Goal: Communication & Community: Share content

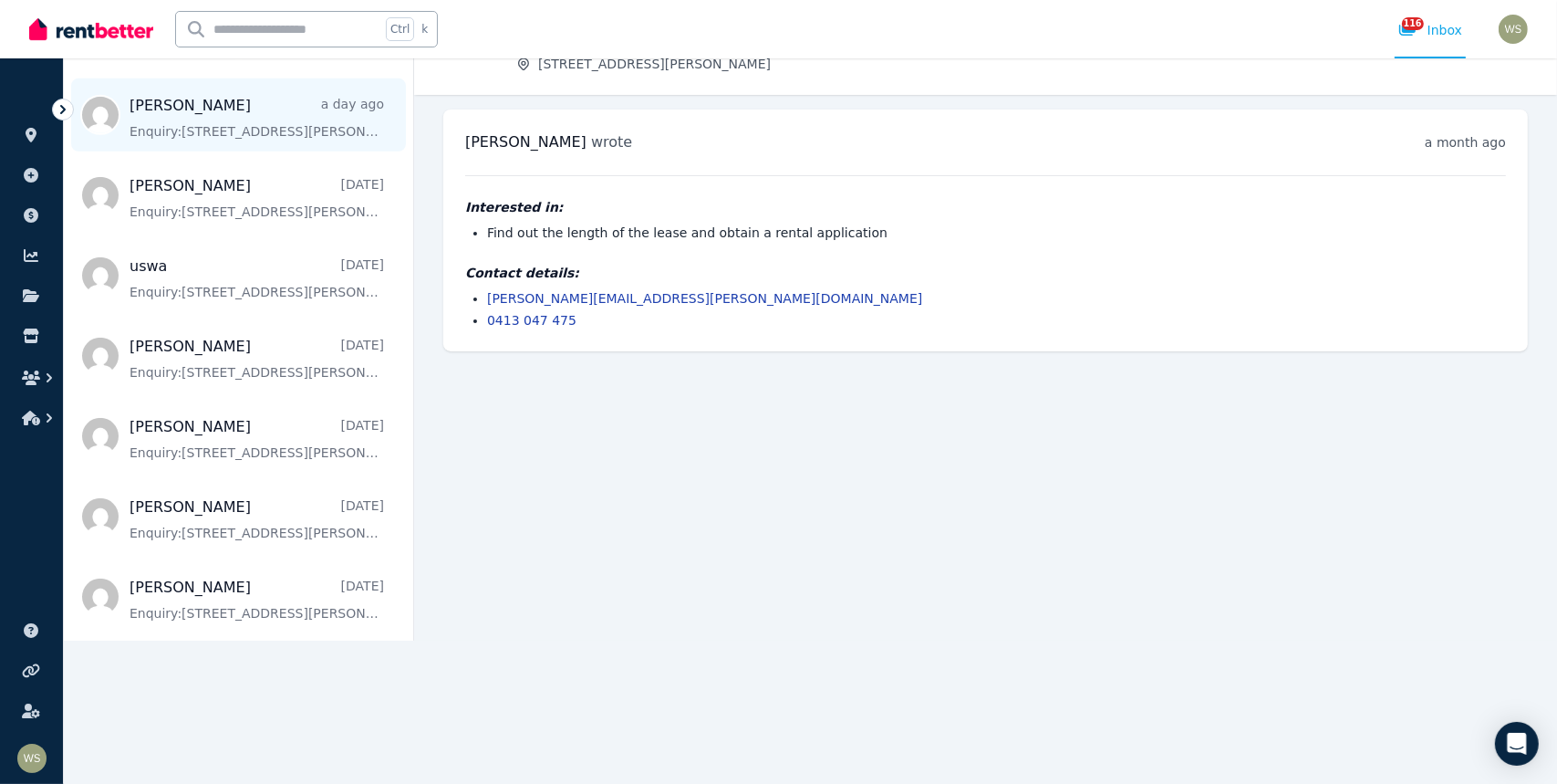
scroll to position [619, 0]
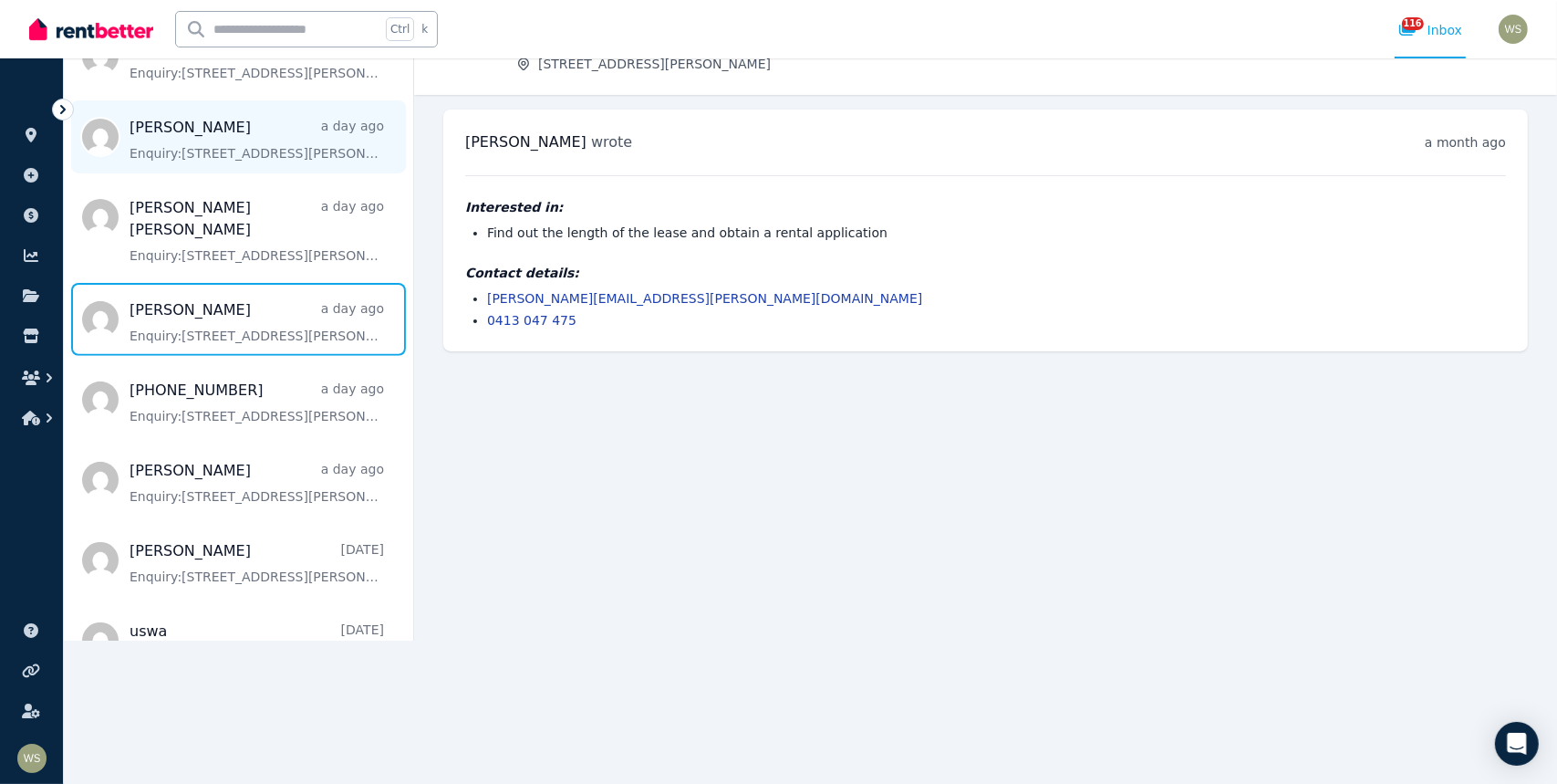
click at [200, 314] on span "Message list" at bounding box center [238, 318] width 350 height 73
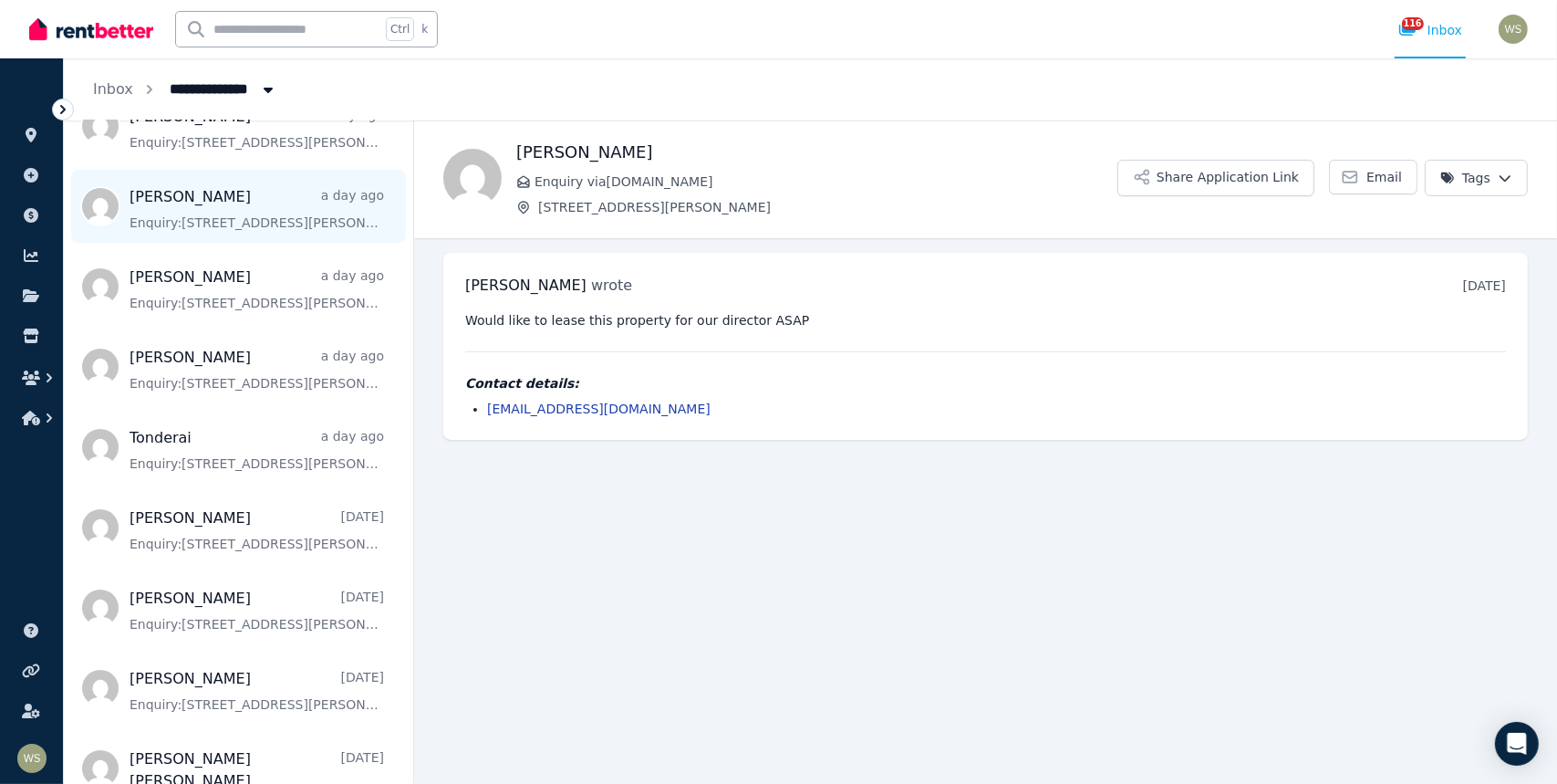
scroll to position [273, 0]
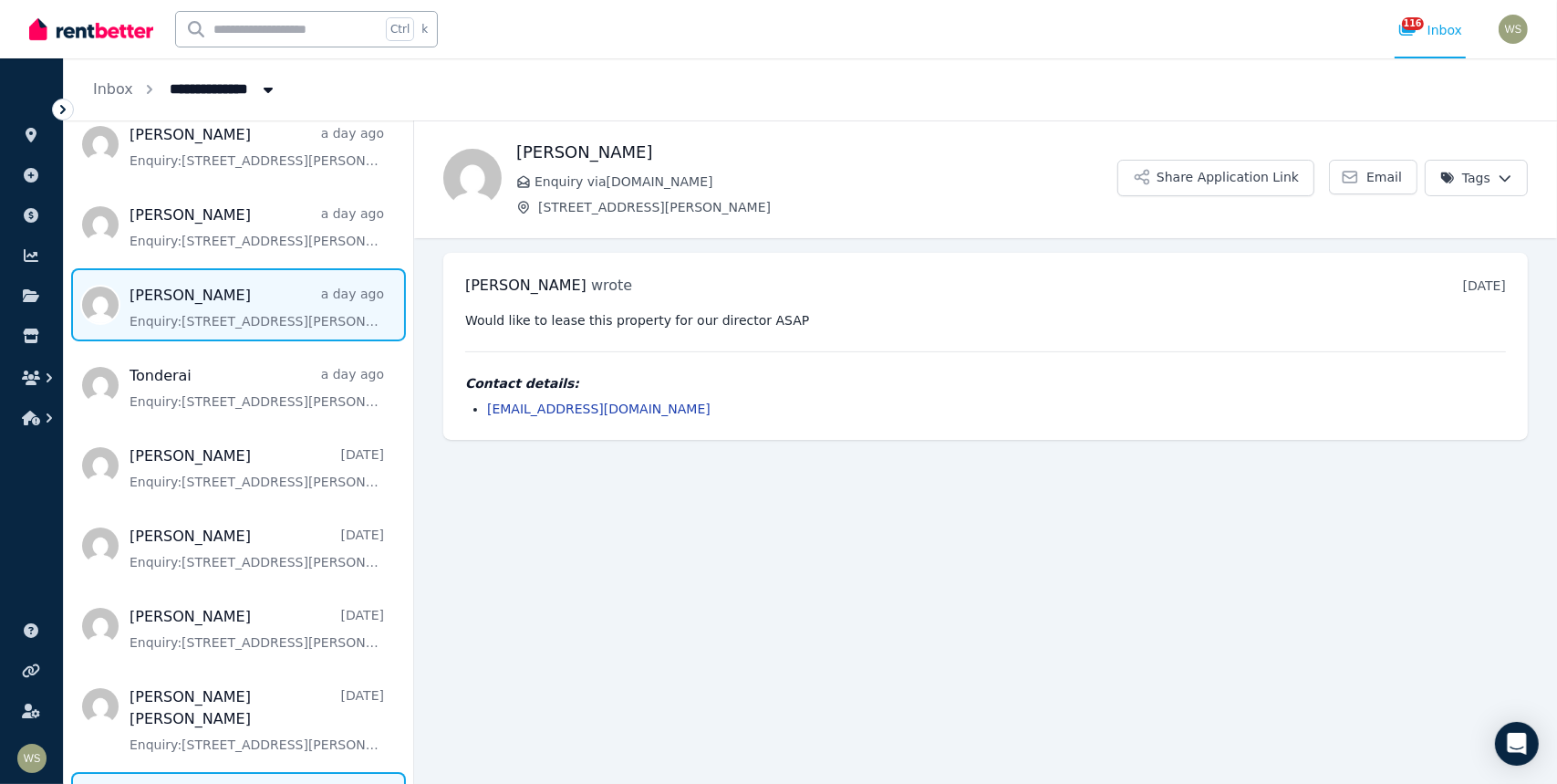
click at [219, 327] on span "Message list" at bounding box center [238, 304] width 350 height 73
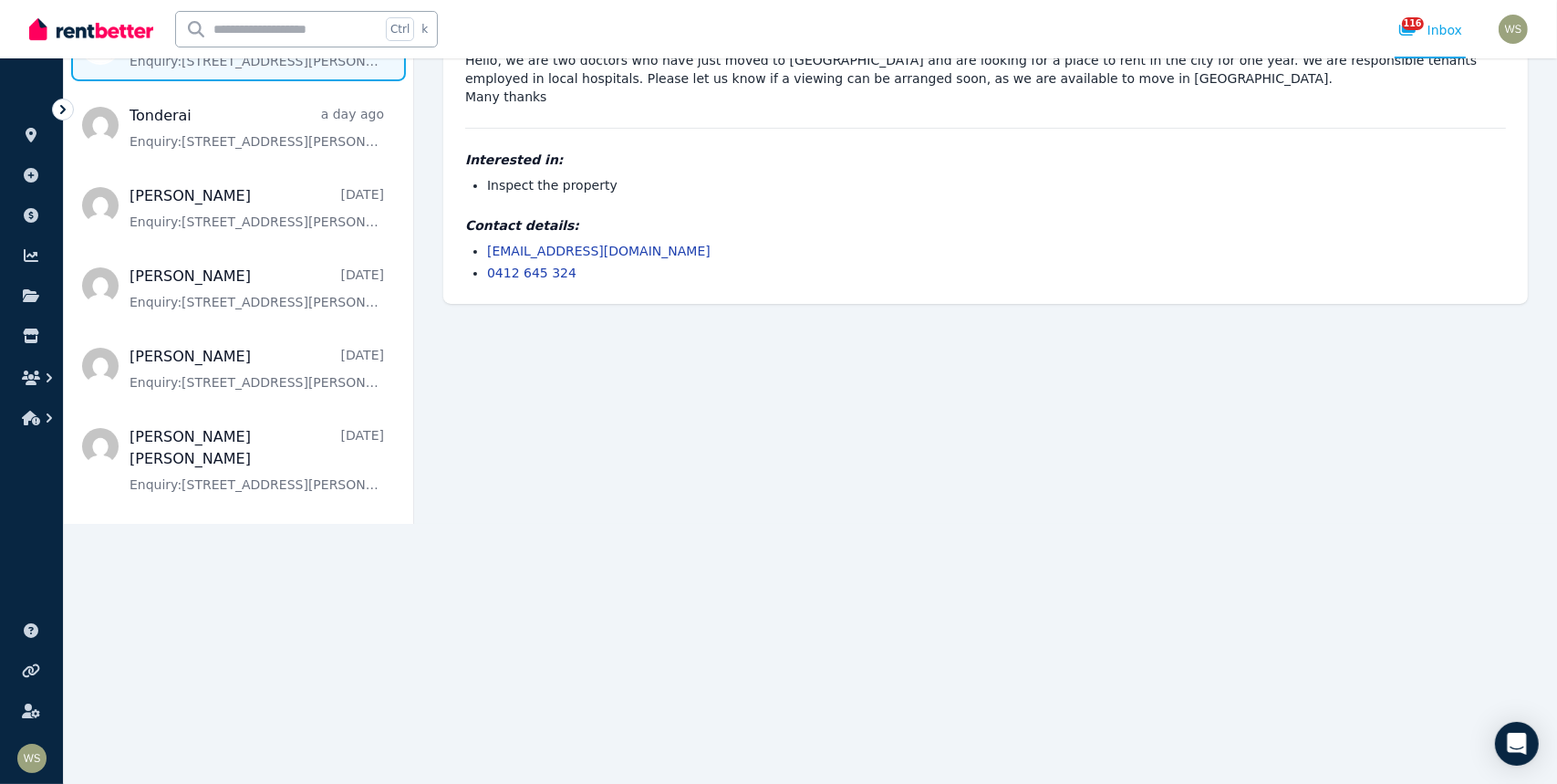
scroll to position [213, 0]
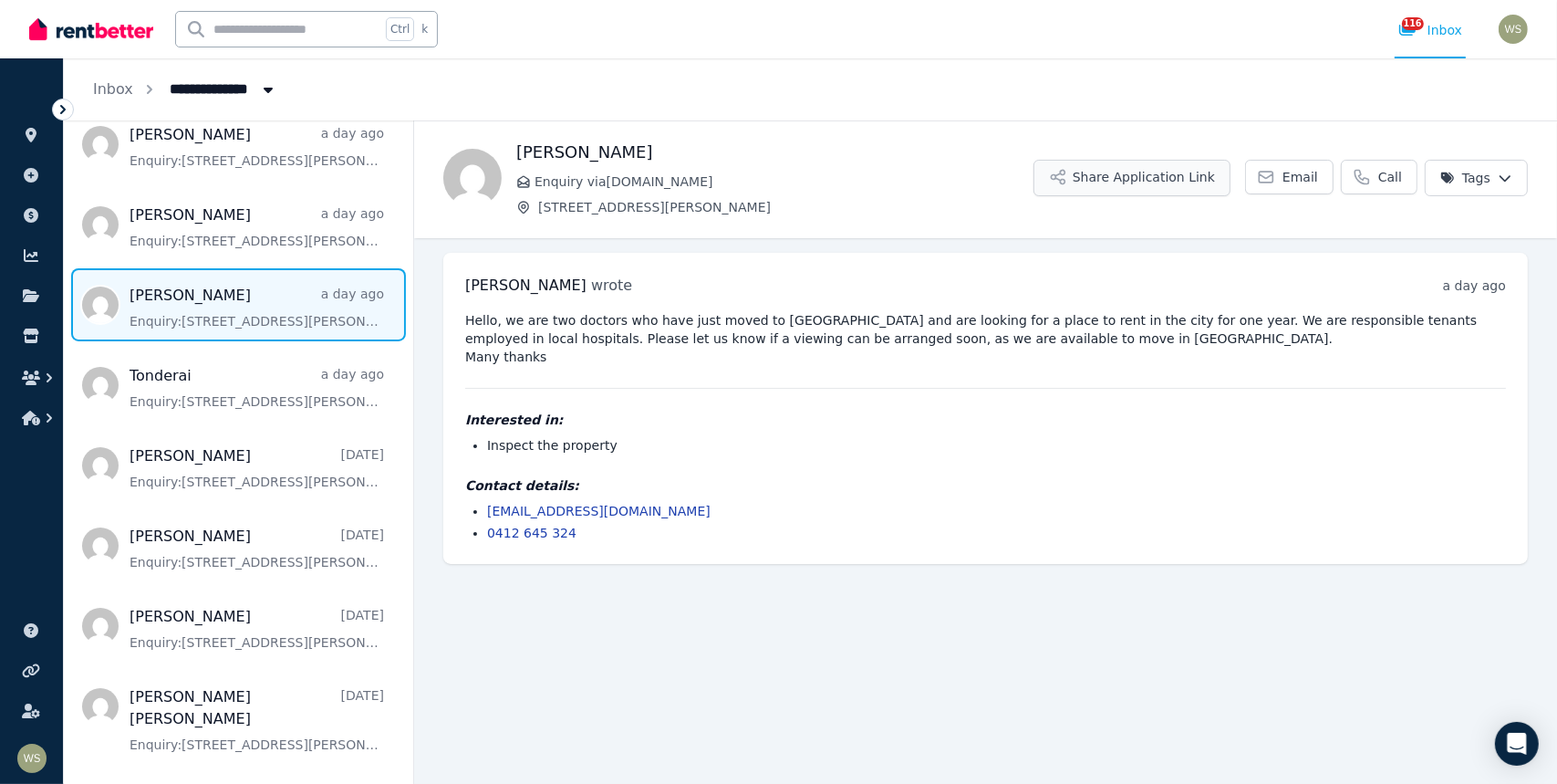
click at [1163, 171] on button "Share Application Link" at bounding box center [1132, 177] width 197 height 37
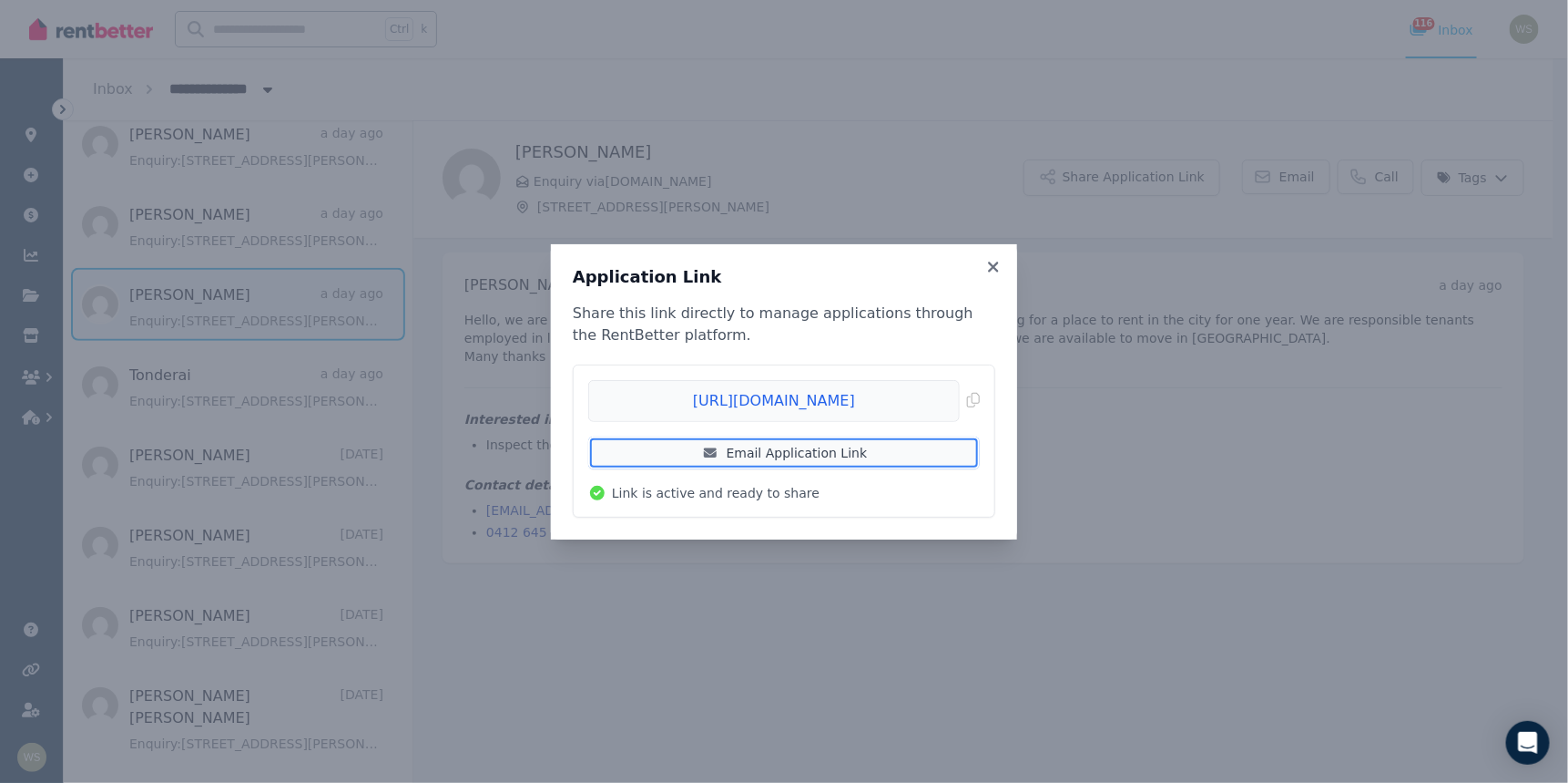
click at [784, 450] on link "Email Application Link" at bounding box center [784, 453] width 391 height 33
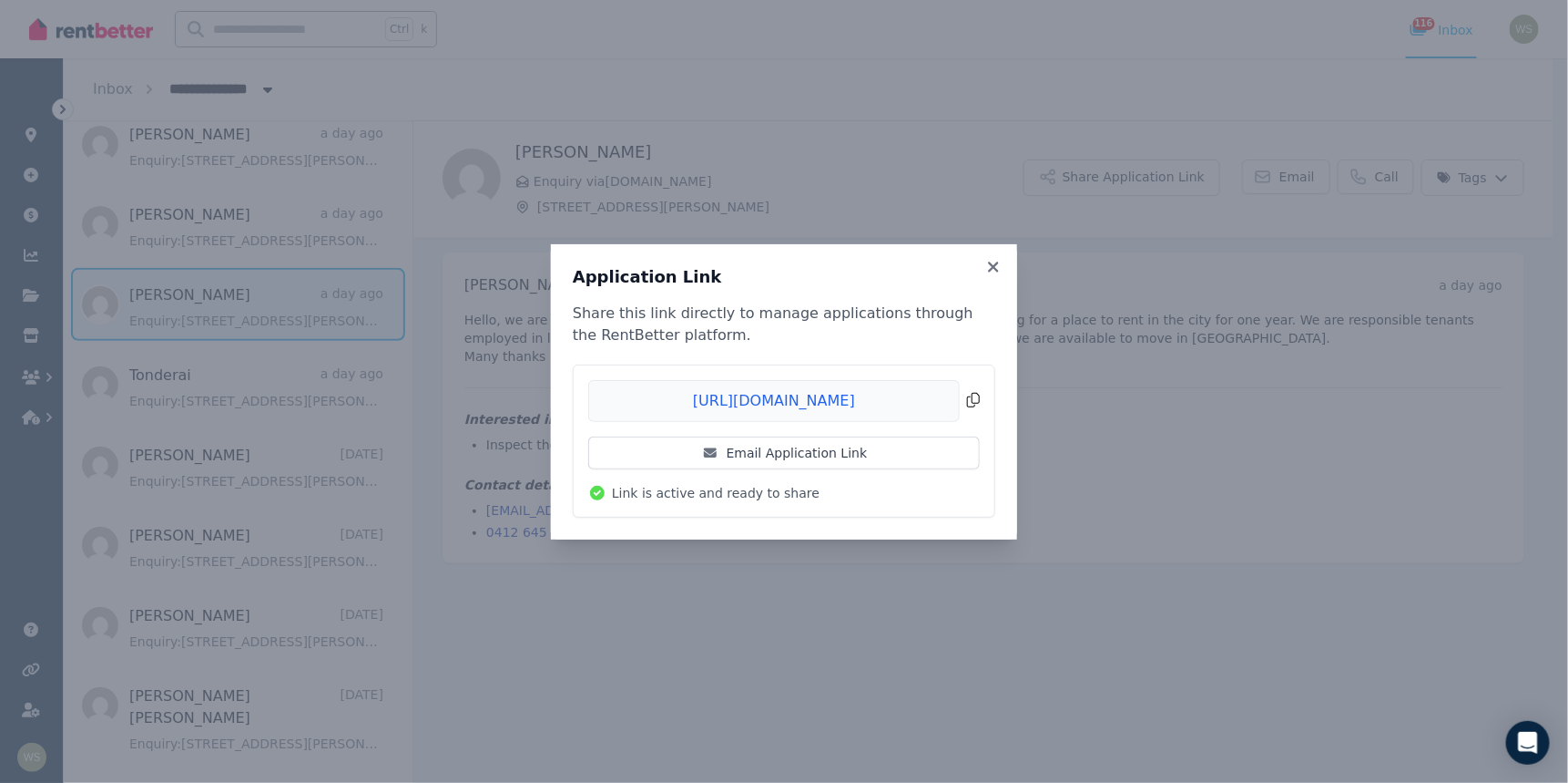
click at [969, 400] on span "Copied!" at bounding box center [784, 401] width 391 height 42
click at [996, 266] on icon at bounding box center [992, 266] width 18 height 16
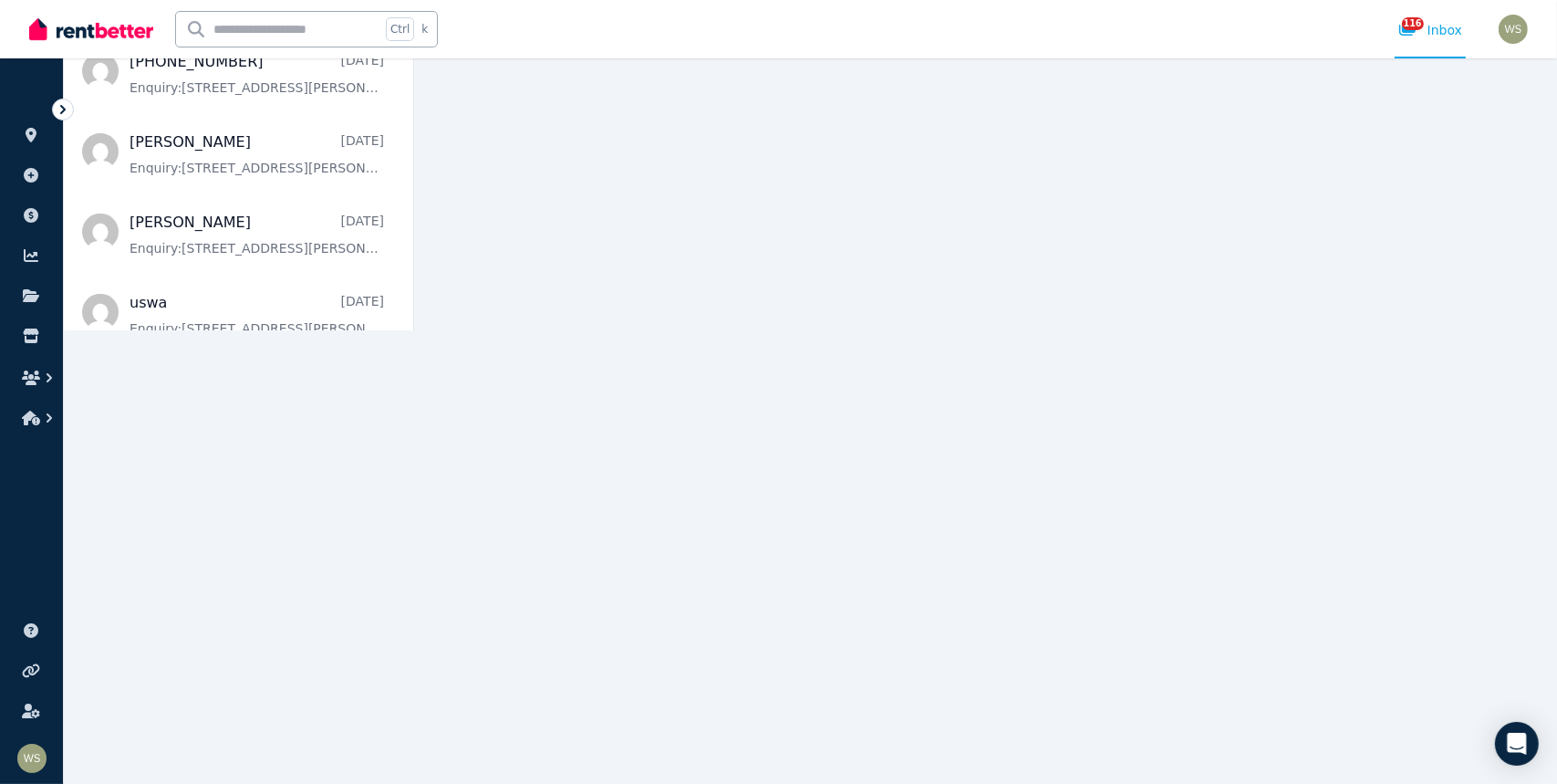
scroll to position [639, 0]
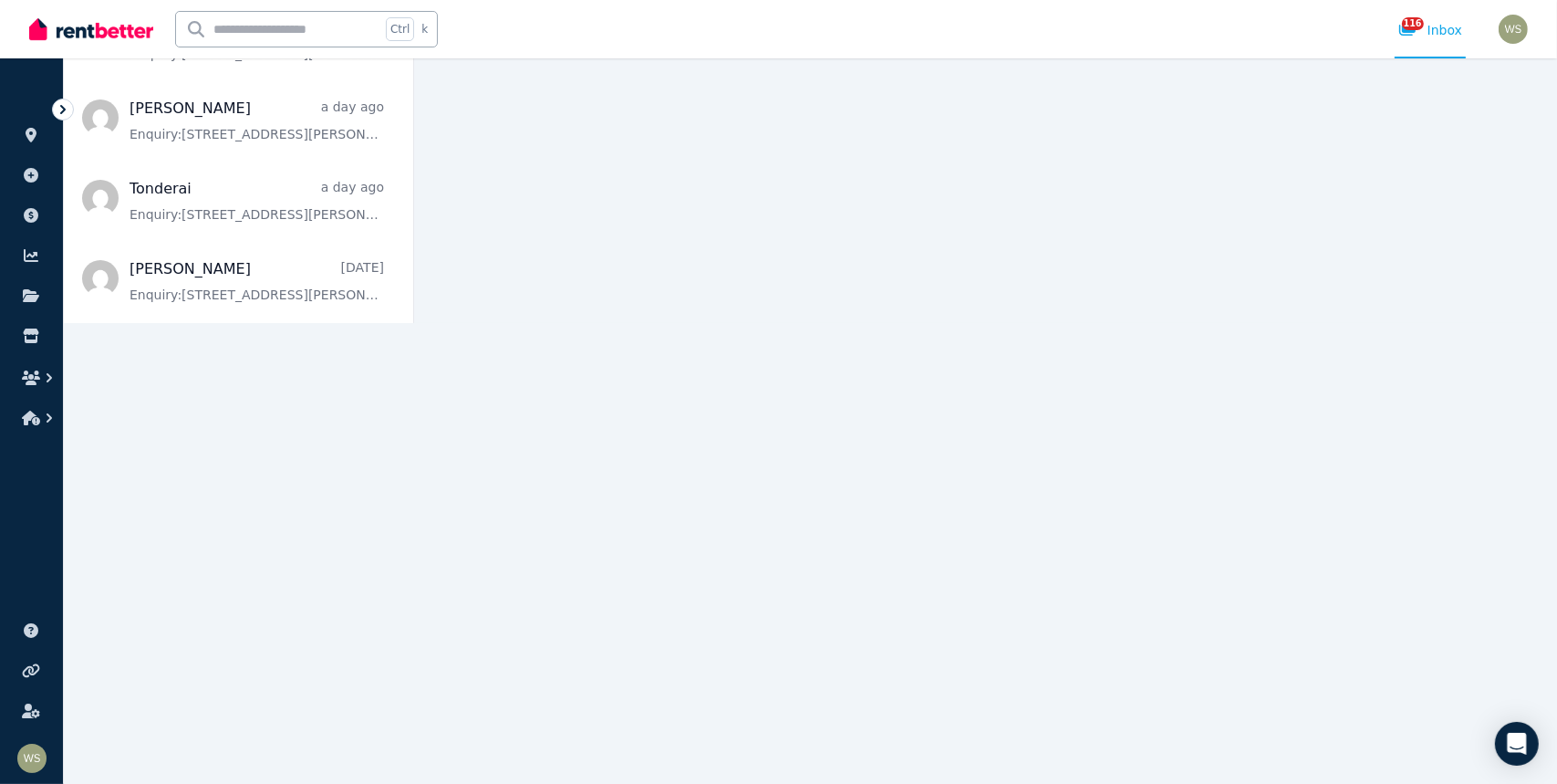
scroll to position [416, 0]
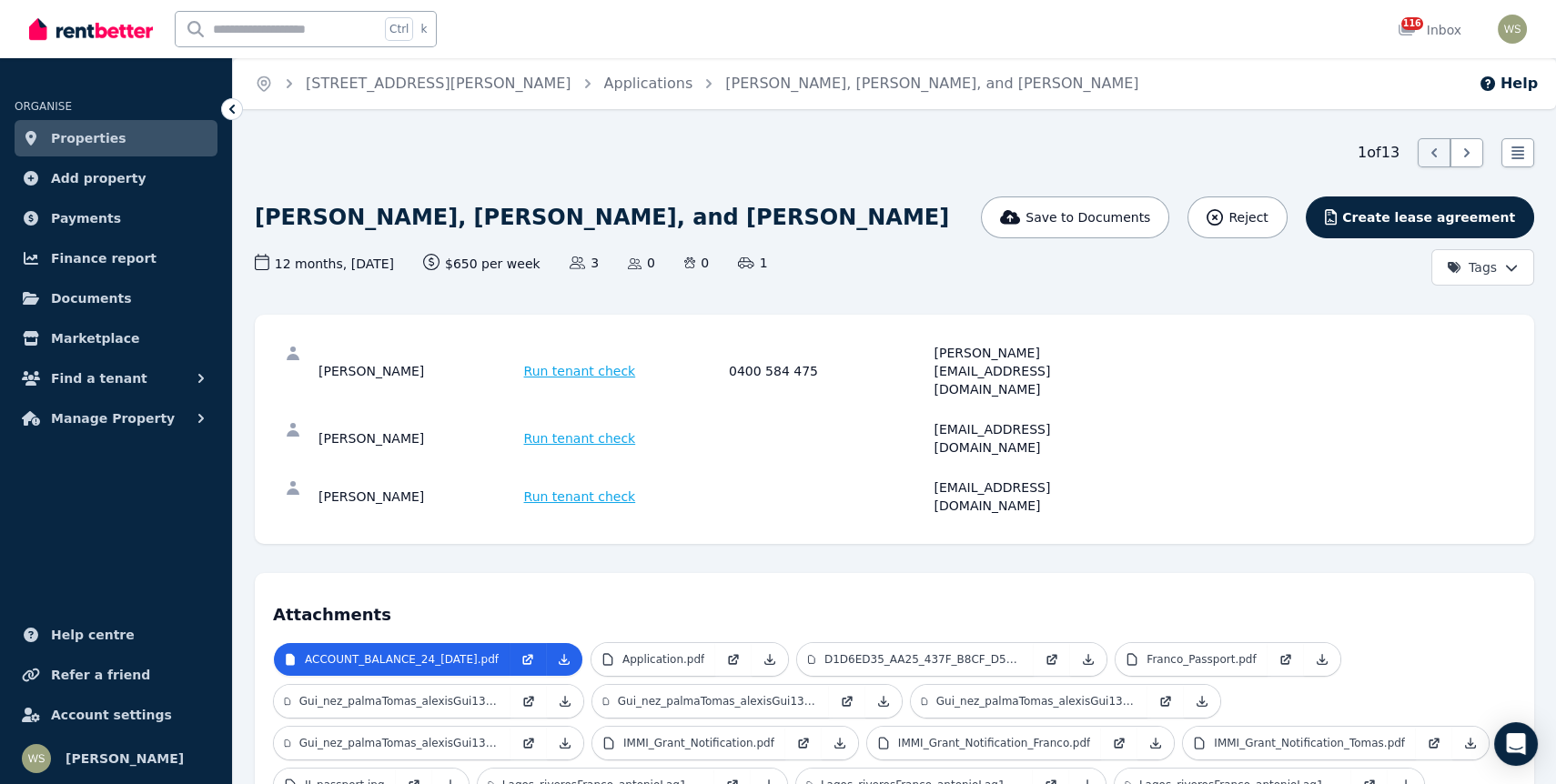
click at [229, 114] on icon at bounding box center [231, 108] width 18 height 18
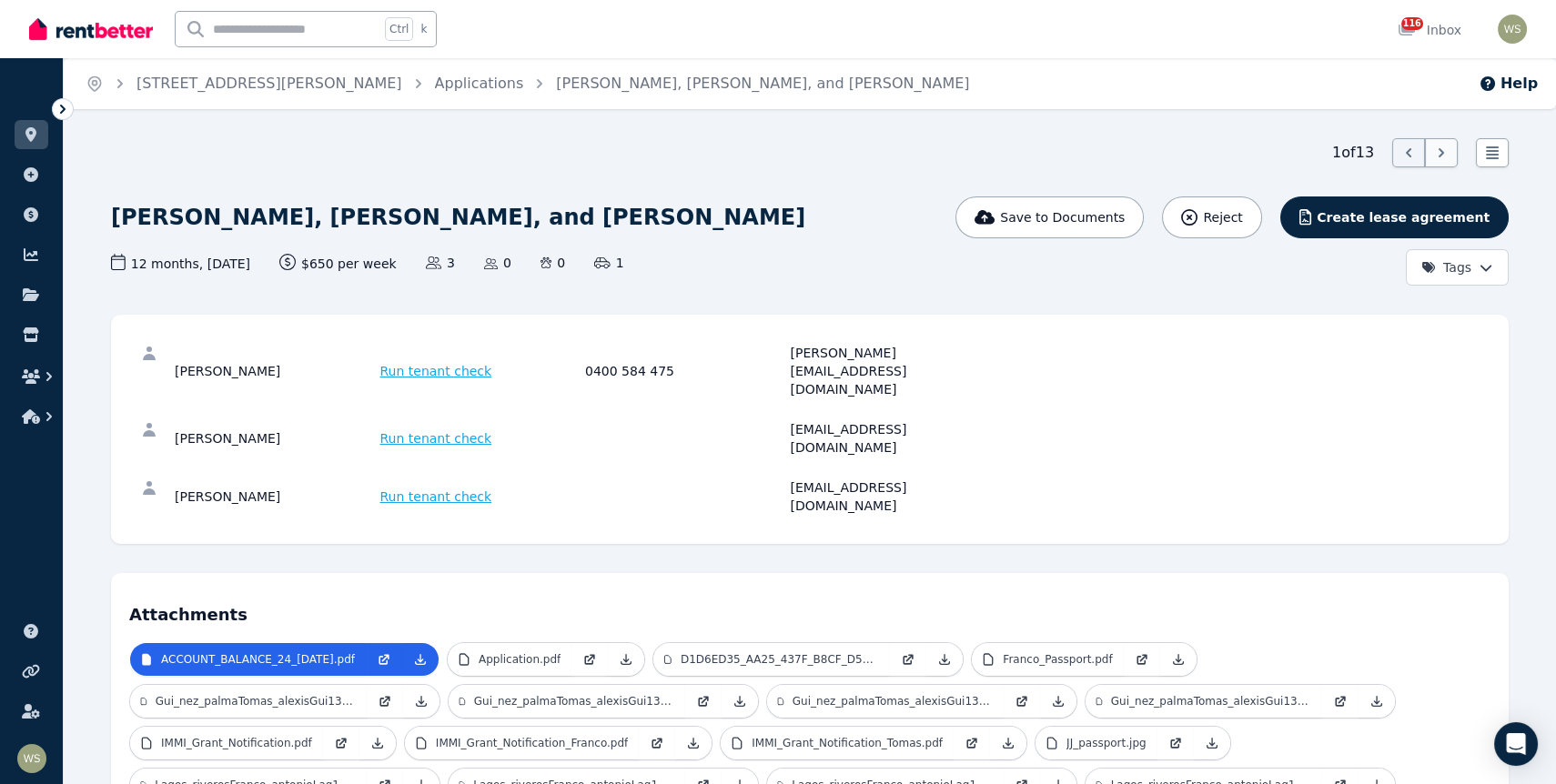
click at [1438, 161] on icon at bounding box center [1441, 152] width 18 height 18
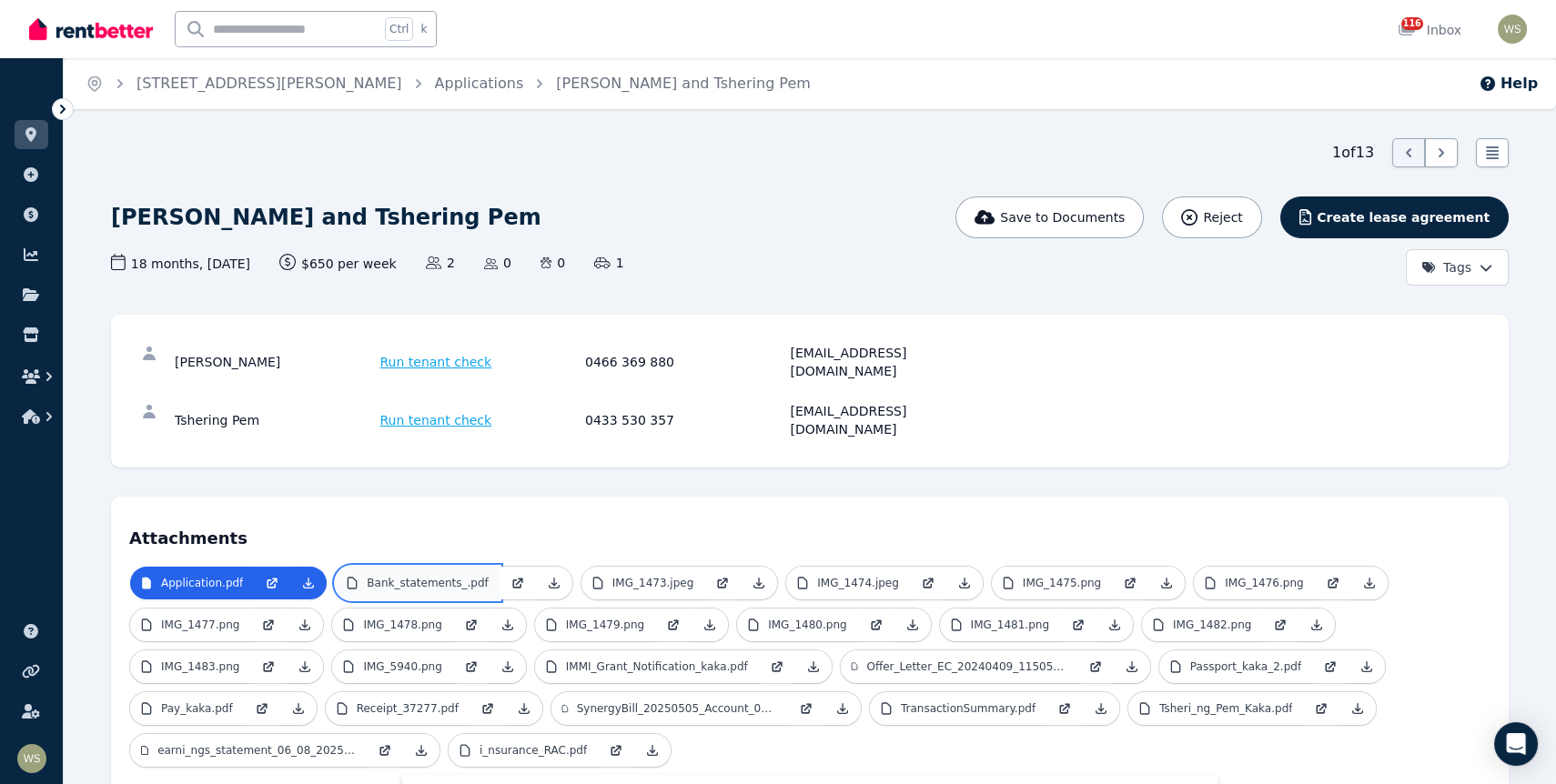
click at [425, 576] on p "Bank_statements_.pdf" at bounding box center [427, 583] width 121 height 14
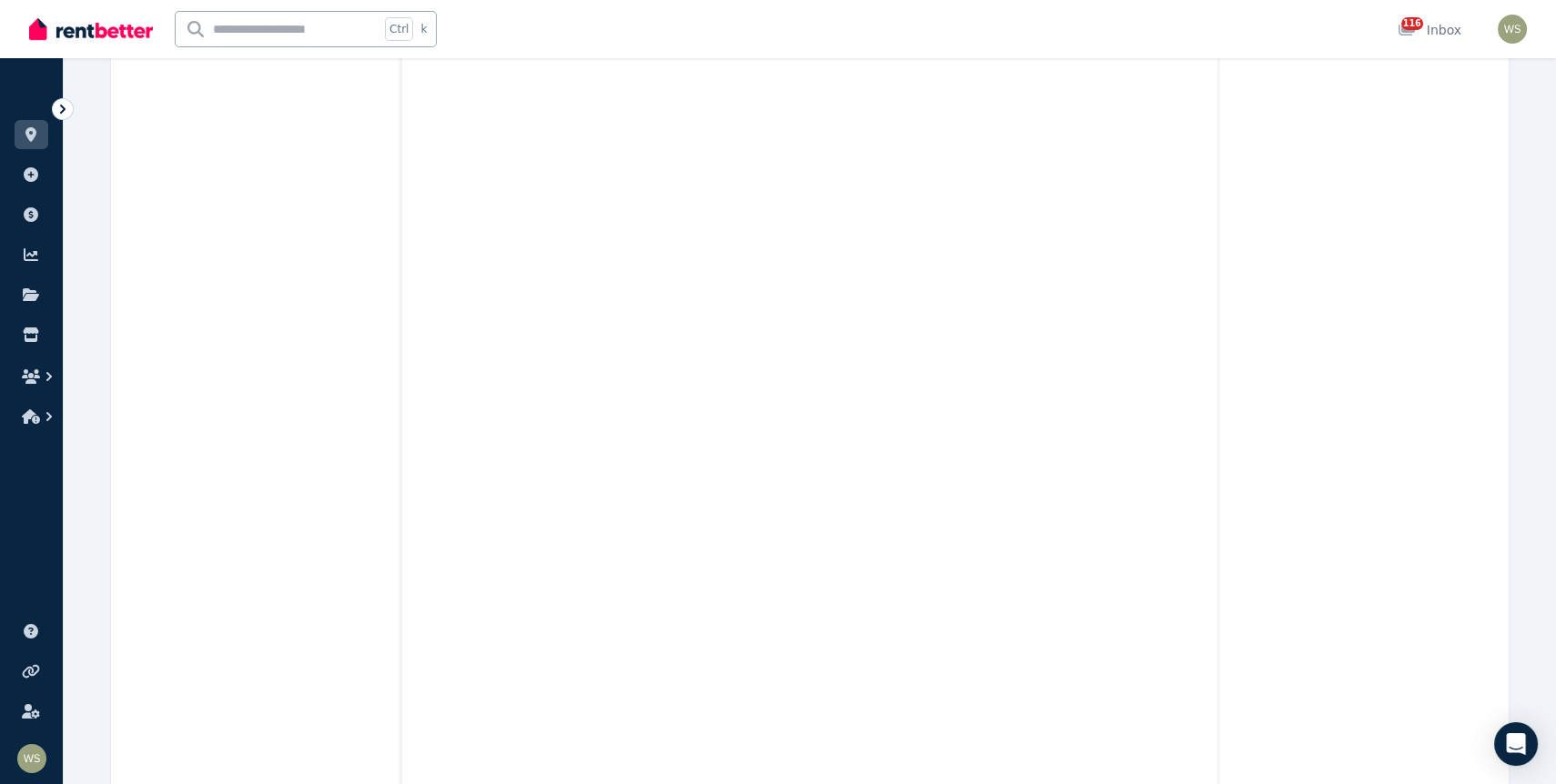
scroll to position [3549, 0]
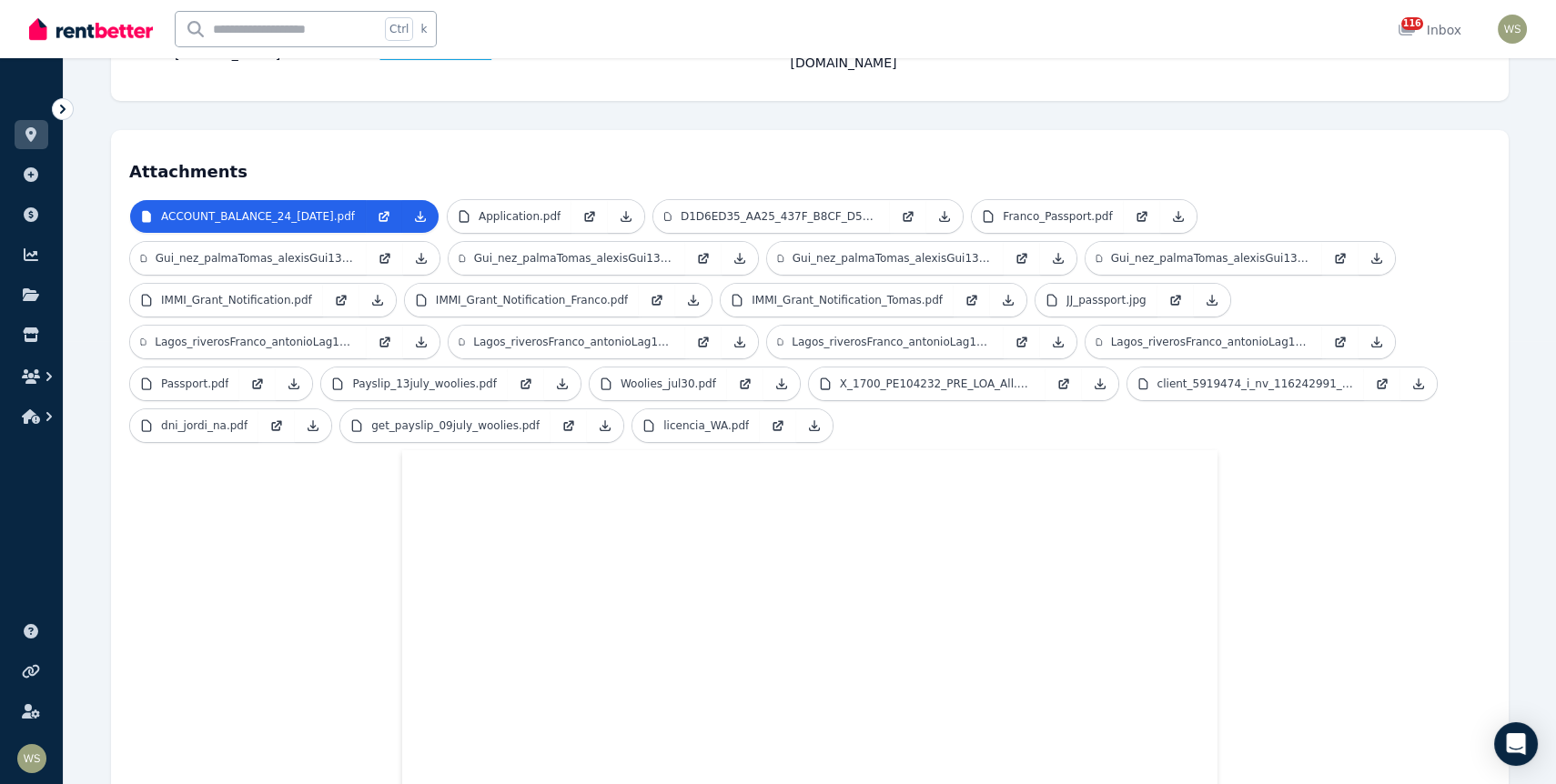
scroll to position [334, 0]
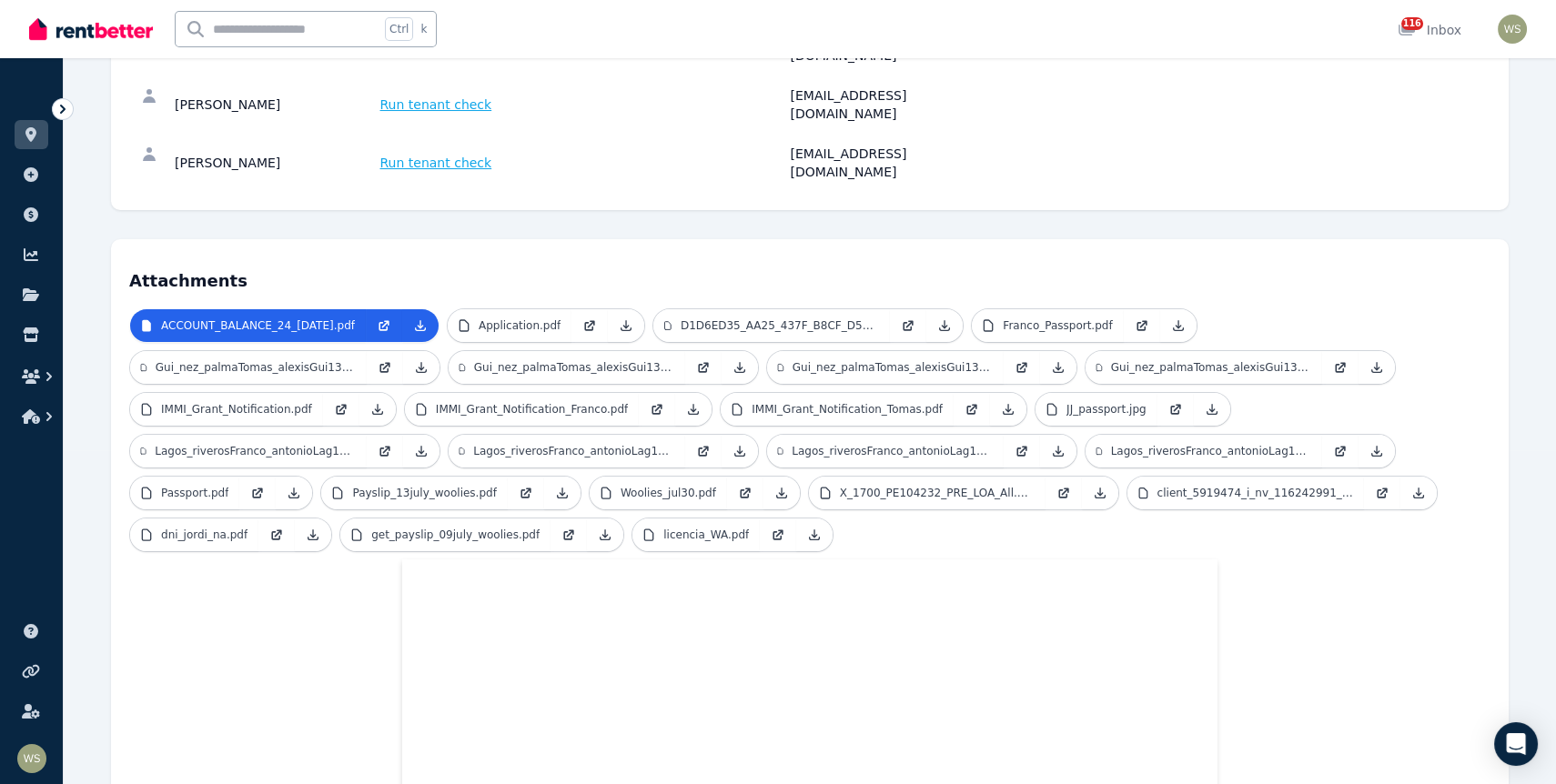
click at [58, 114] on icon at bounding box center [62, 108] width 18 height 18
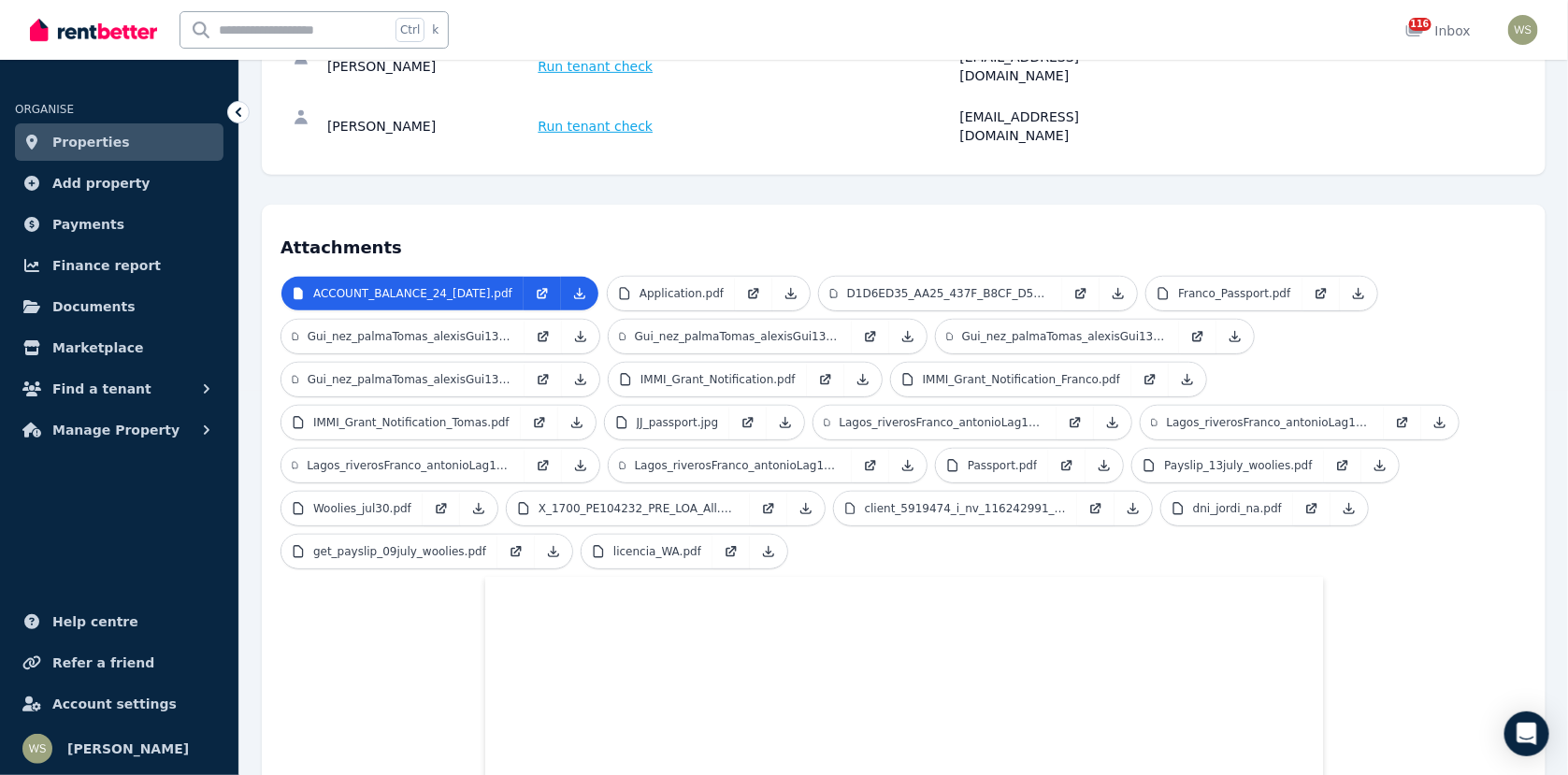
scroll to position [384, 0]
